Goal: Task Accomplishment & Management: Use online tool/utility

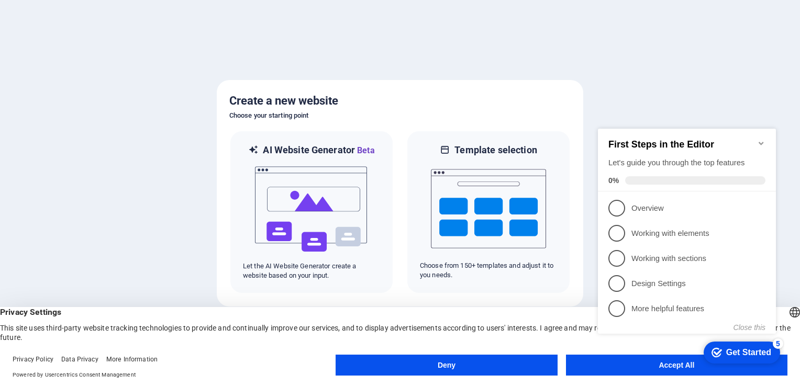
click at [667, 85] on div at bounding box center [400, 193] width 800 height 386
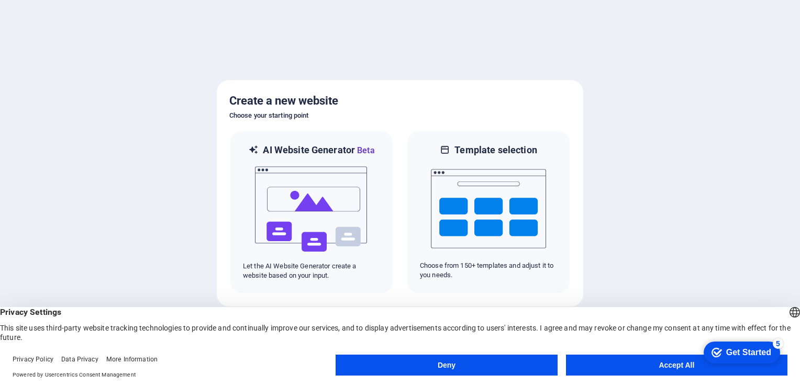
click at [602, 363] on button "Accept All" at bounding box center [676, 365] width 221 height 21
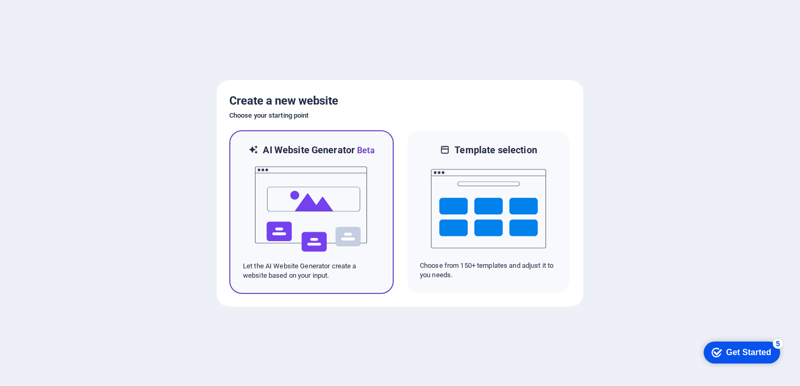
click at [371, 268] on p "Let the AI Website Generator create a website based on your input." at bounding box center [311, 271] width 137 height 19
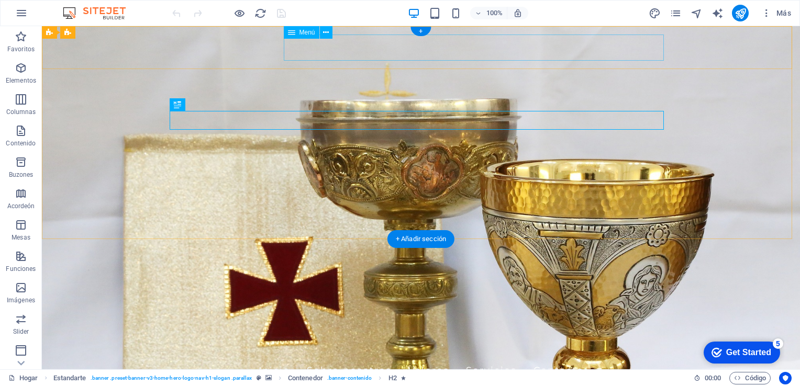
click at [483, 357] on nav "Inicio Sobre nosotros Valores Servicios Contacto" at bounding box center [421, 370] width 494 height 26
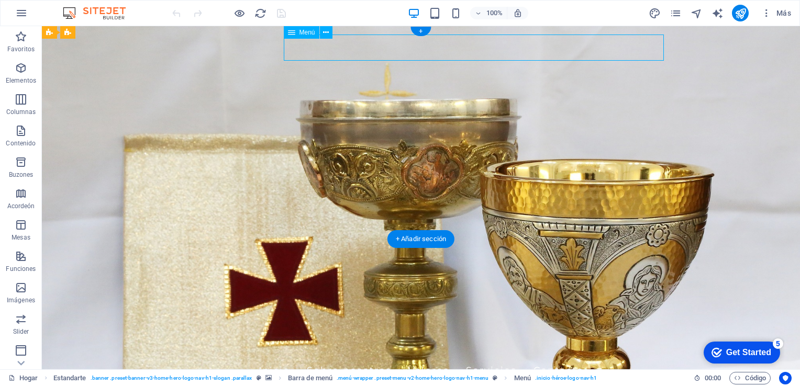
click at [483, 357] on nav "Inicio Sobre nosotros Valores Servicios Contacto" at bounding box center [421, 370] width 494 height 26
click at [292, 32] on icon at bounding box center [291, 32] width 7 height 13
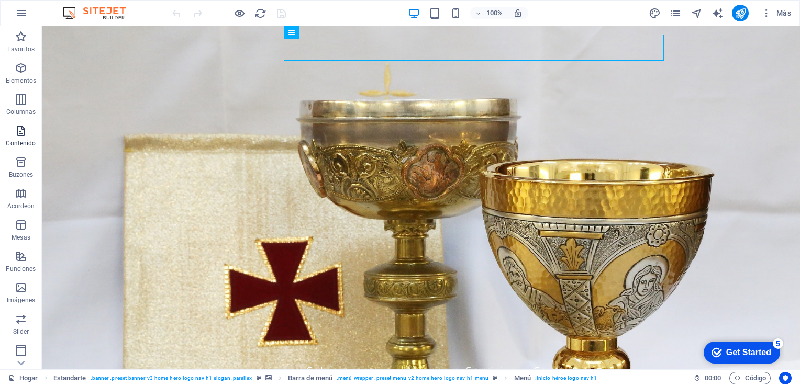
click at [22, 135] on icon "button" at bounding box center [21, 131] width 13 height 13
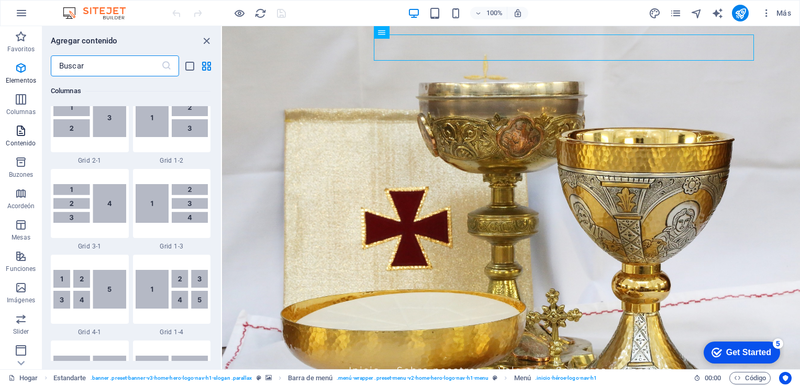
scroll to position [1831, 0]
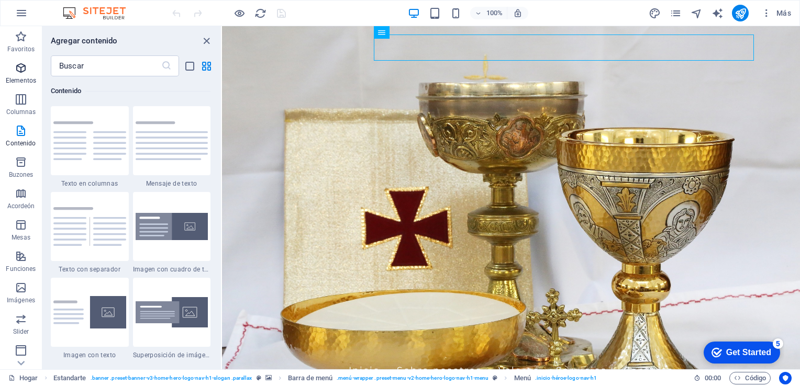
click at [20, 72] on icon "button" at bounding box center [21, 68] width 13 height 13
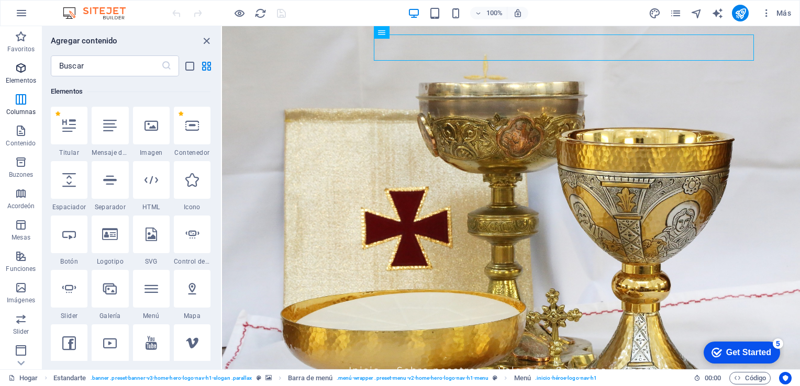
scroll to position [111, 0]
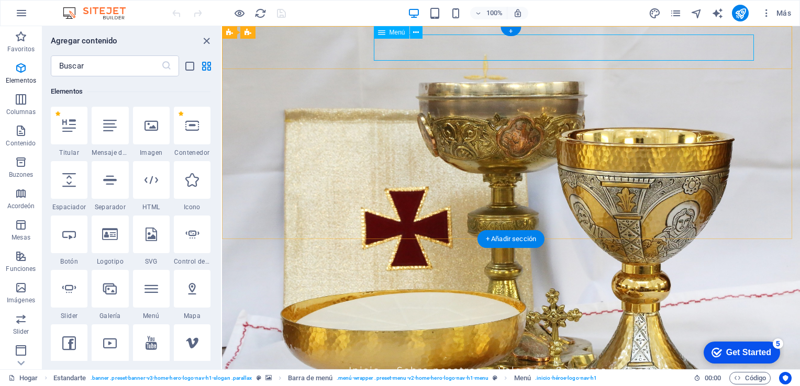
click at [489, 357] on nav "Inicio Sobre nosotros Valores Servicios Contacto" at bounding box center [511, 370] width 494 height 26
click at [394, 33] on span "Menú" at bounding box center [397, 32] width 16 height 6
click at [417, 32] on icon at bounding box center [416, 32] width 6 height 11
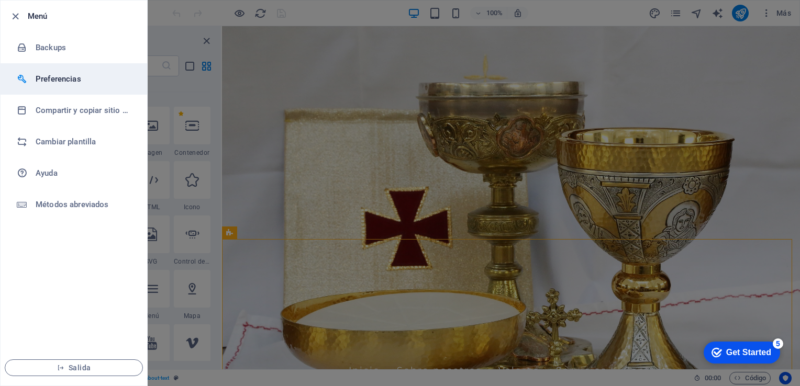
click at [51, 79] on h6 "Preferencias" at bounding box center [84, 79] width 97 height 13
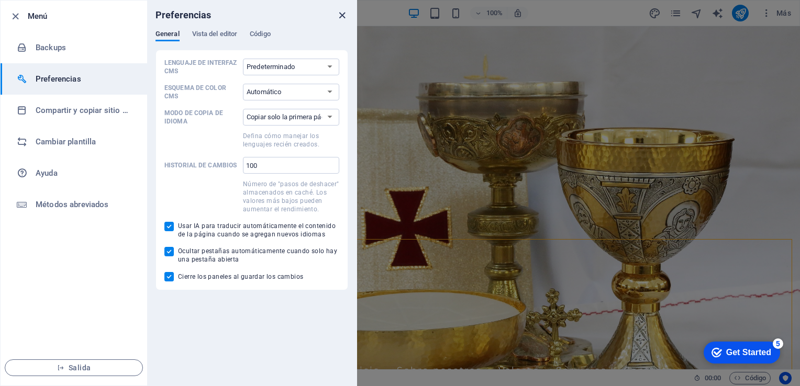
click at [340, 15] on icon "cerrar" at bounding box center [342, 15] width 12 height 12
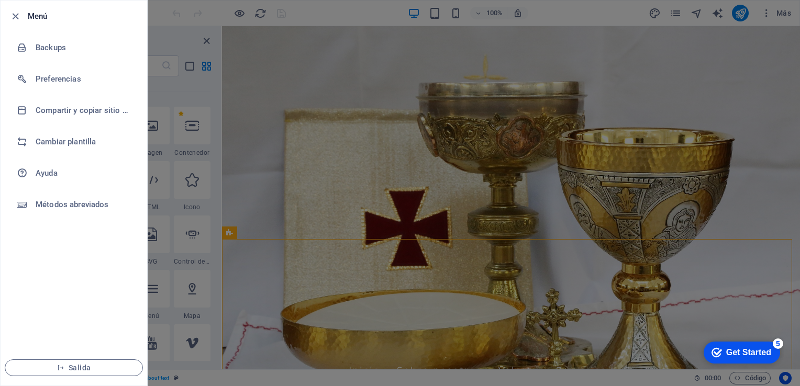
click at [42, 17] on h6 "Menú" at bounding box center [83, 16] width 111 height 13
click at [13, 16] on icon "button" at bounding box center [15, 16] width 12 height 12
